Goal: Use online tool/utility: Utilize a website feature to perform a specific function

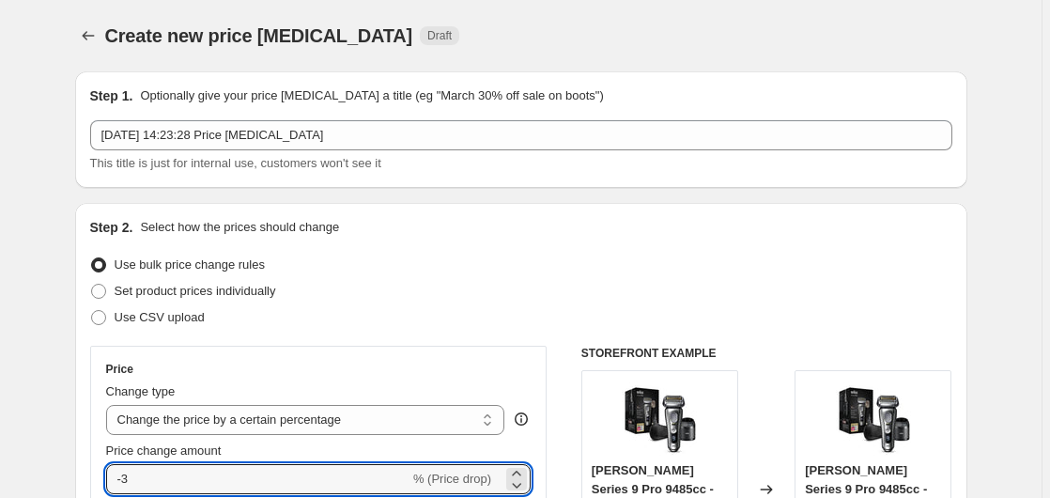
select select "percentage"
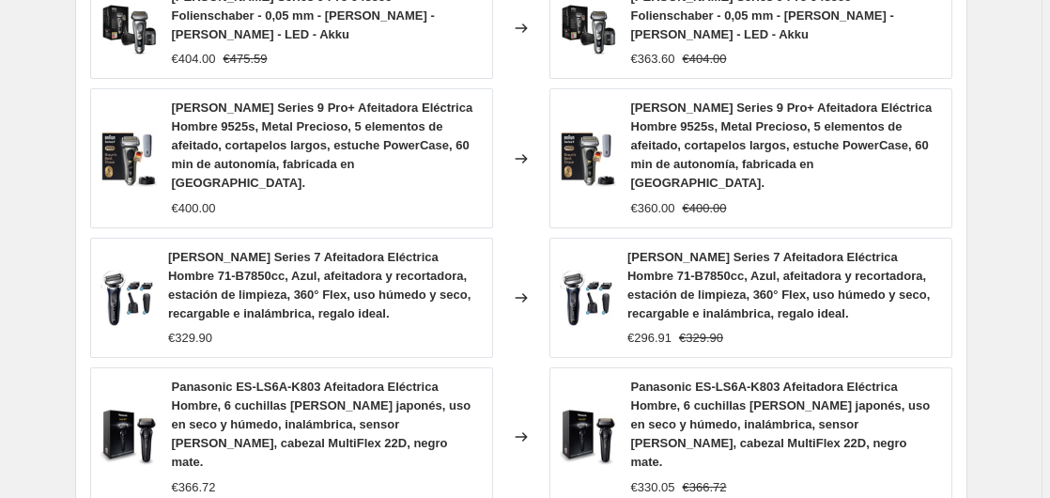
scroll to position [1561, 0]
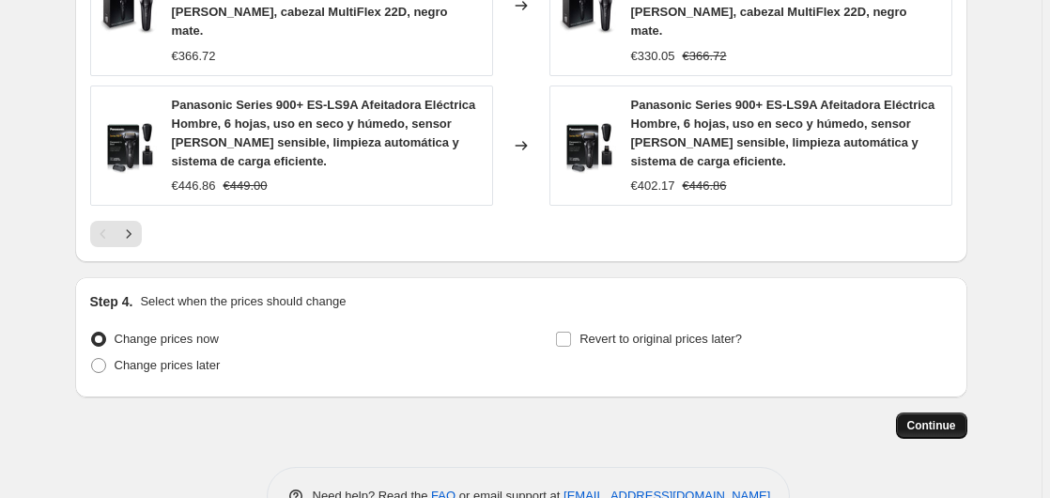
type input "-35"
click at [944, 412] on button "Continue" at bounding box center [931, 425] width 71 height 26
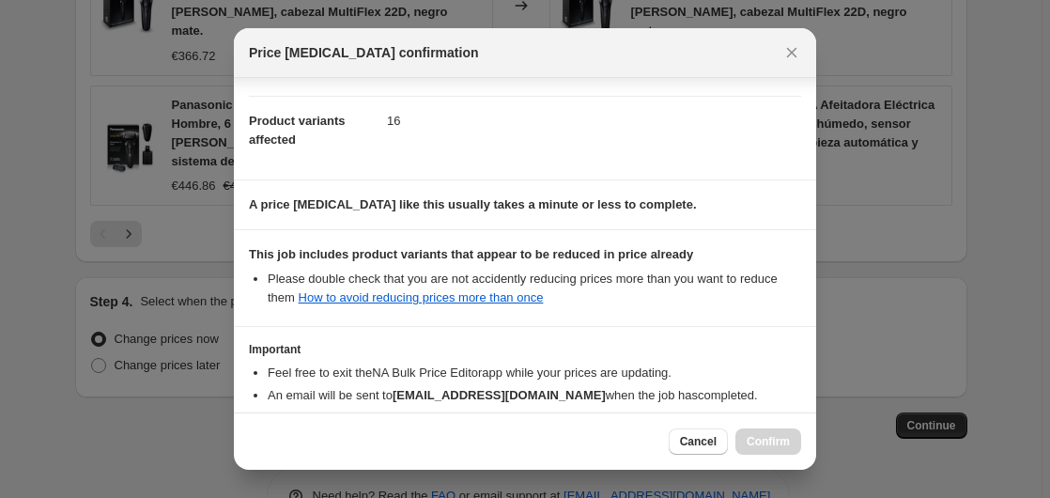
scroll to position [297, 0]
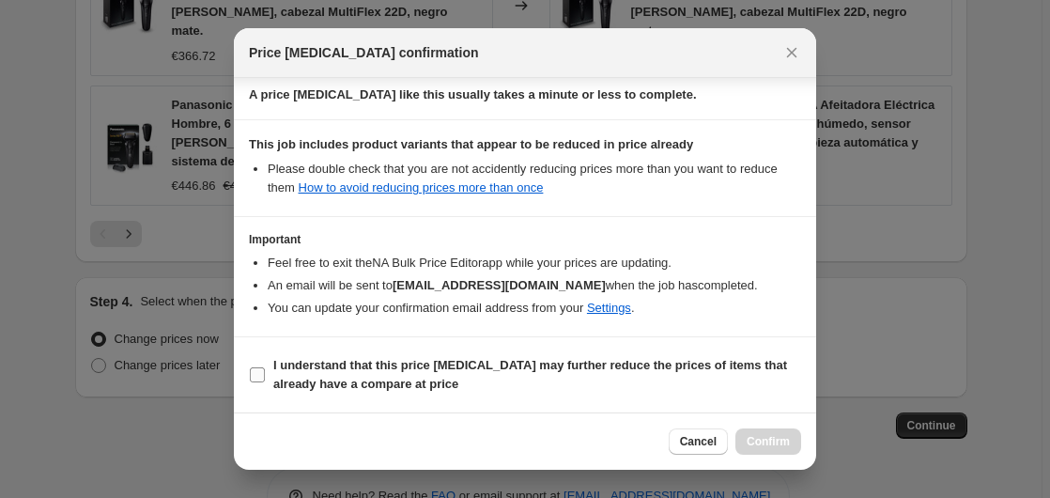
click at [246, 356] on section "I understand that this price [MEDICAL_DATA] may further reduce the prices of it…" at bounding box center [525, 374] width 582 height 75
click at [300, 365] on b "I understand that this price [MEDICAL_DATA] may further reduce the prices of it…" at bounding box center [530, 374] width 514 height 33
click at [265, 367] on input "I understand that this price [MEDICAL_DATA] may further reduce the prices of it…" at bounding box center [257, 374] width 15 height 15
click at [300, 365] on b "I understand that this price [MEDICAL_DATA] may further reduce the prices of it…" at bounding box center [530, 374] width 514 height 33
click at [265, 367] on input "I understand that this price [MEDICAL_DATA] may further reduce the prices of it…" at bounding box center [257, 374] width 15 height 15
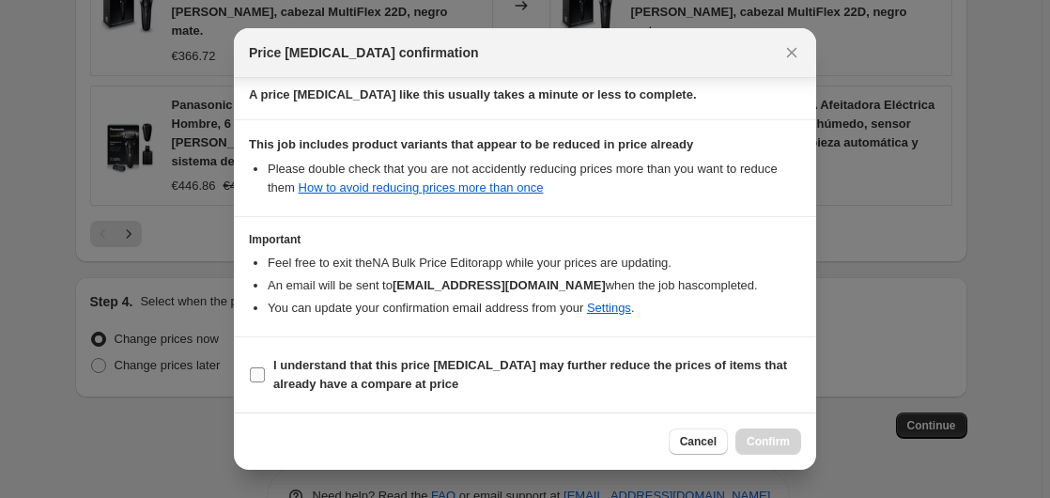
click at [328, 367] on b "I understand that this price [MEDICAL_DATA] may further reduce the prices of it…" at bounding box center [530, 374] width 514 height 33
click at [265, 367] on input "I understand that this price [MEDICAL_DATA] may further reduce the prices of it…" at bounding box center [257, 374] width 15 height 15
checkbox input "true"
click at [774, 445] on span "Confirm" at bounding box center [768, 441] width 43 height 15
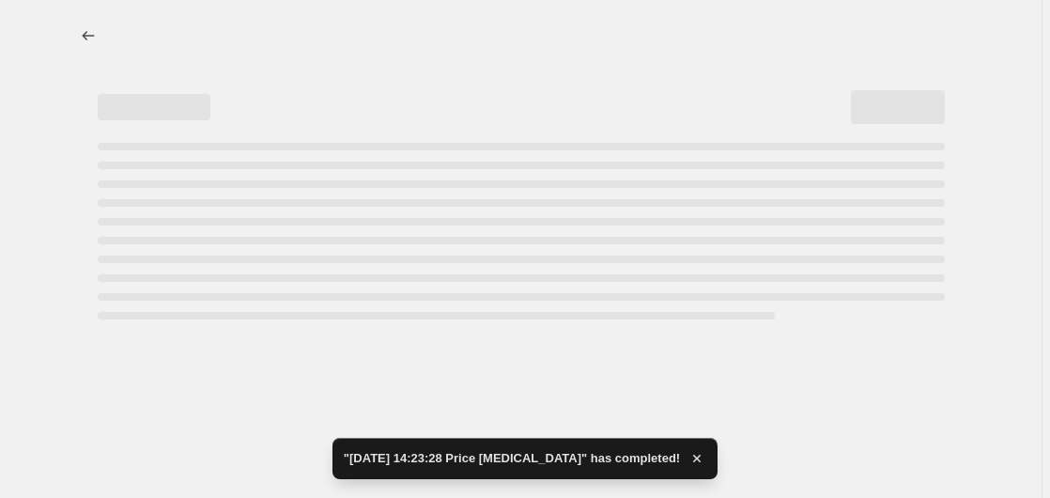
select select "percentage"
